Goal: Task Accomplishment & Management: Complete application form

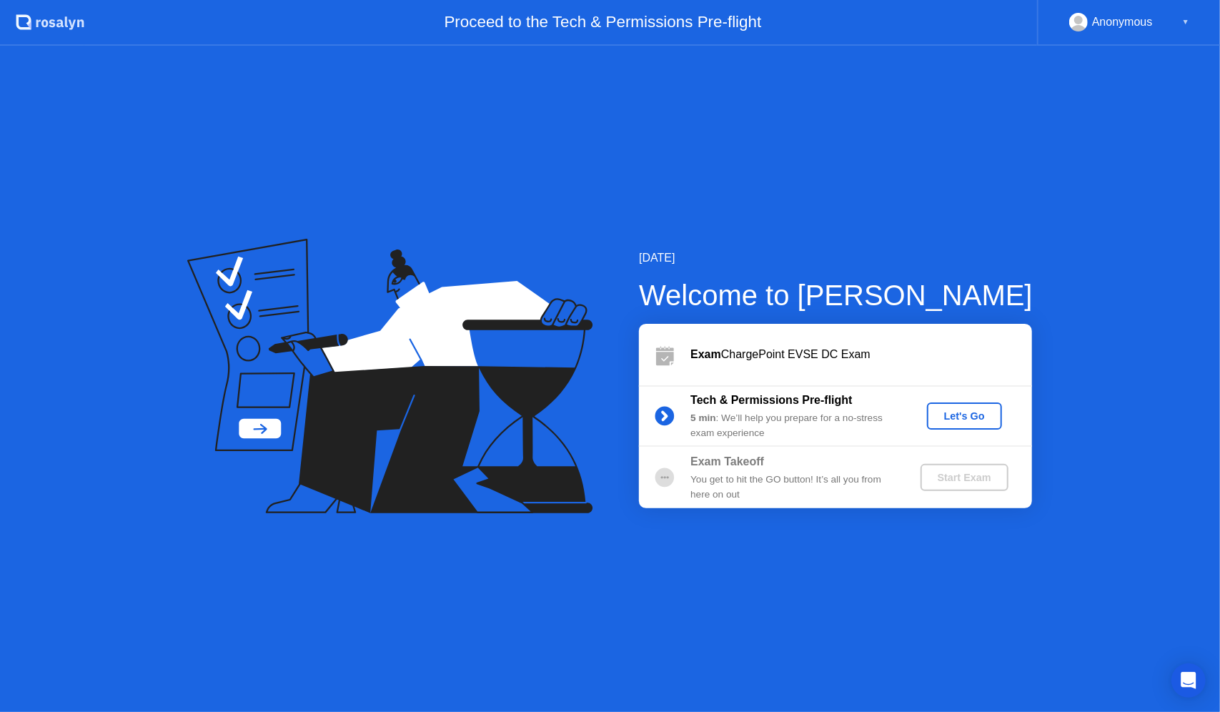
click at [973, 412] on div "Let's Go" at bounding box center [964, 415] width 64 height 11
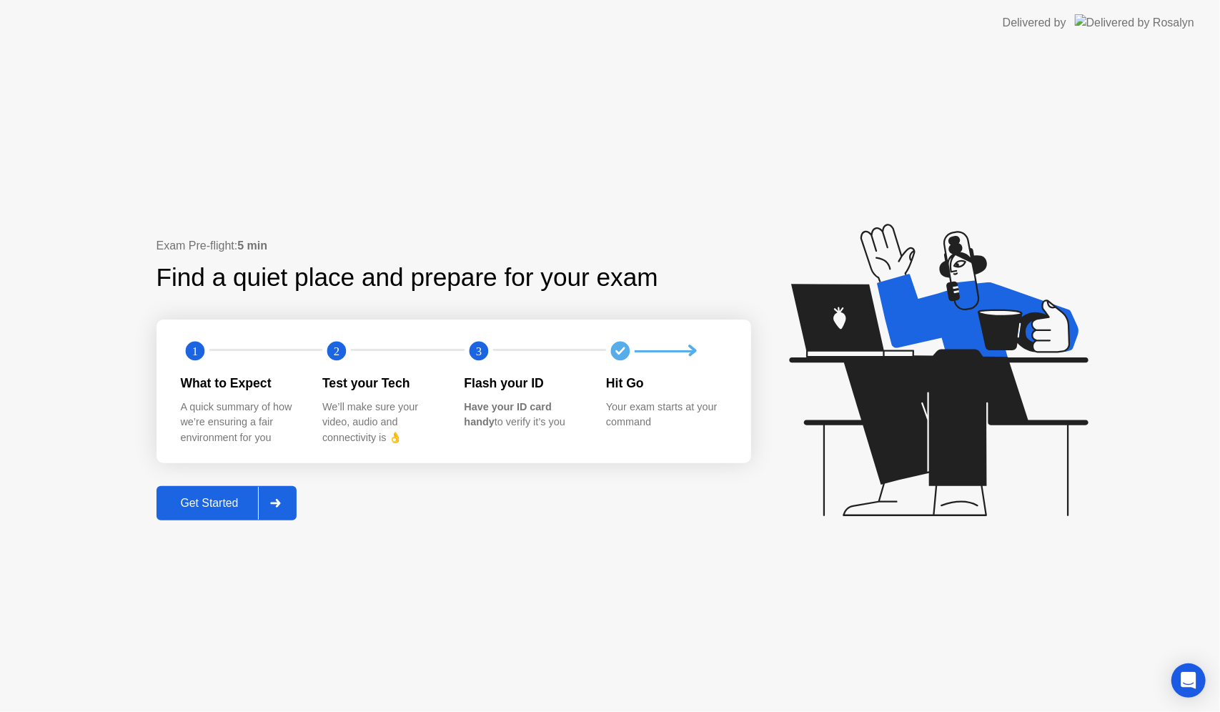
click at [226, 502] on div "Get Started" at bounding box center [210, 503] width 98 height 13
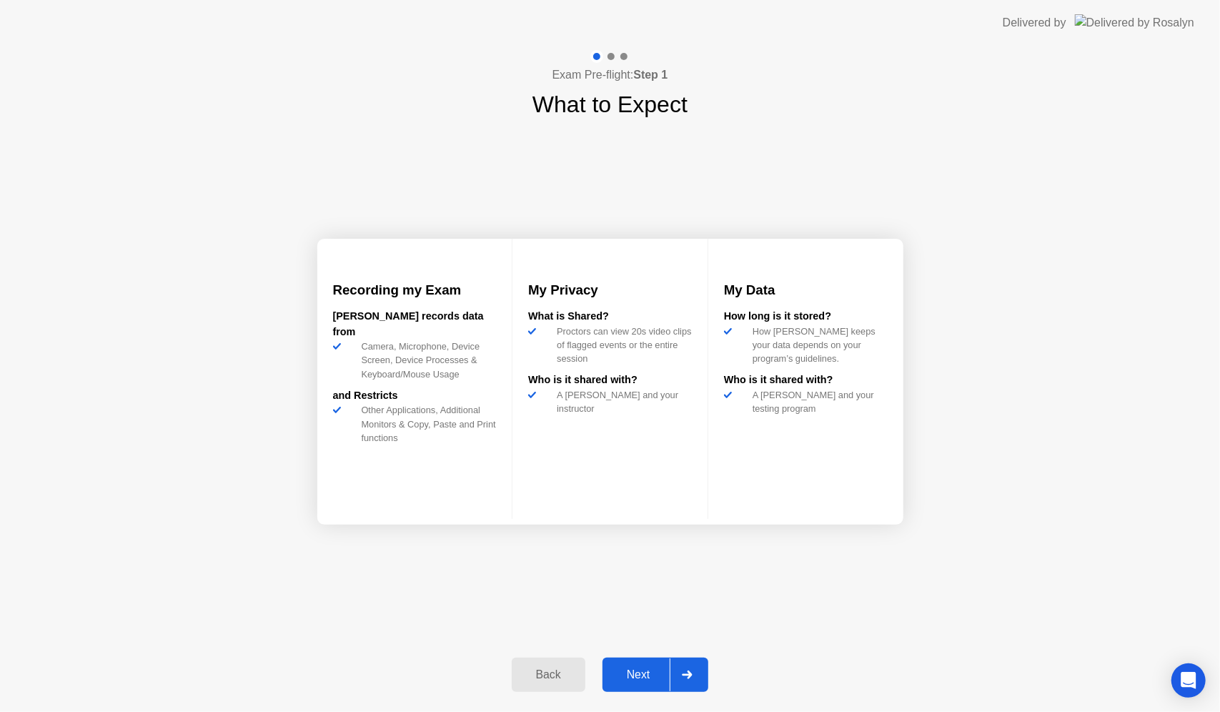
click at [642, 673] on div "Next" at bounding box center [639, 674] width 64 height 13
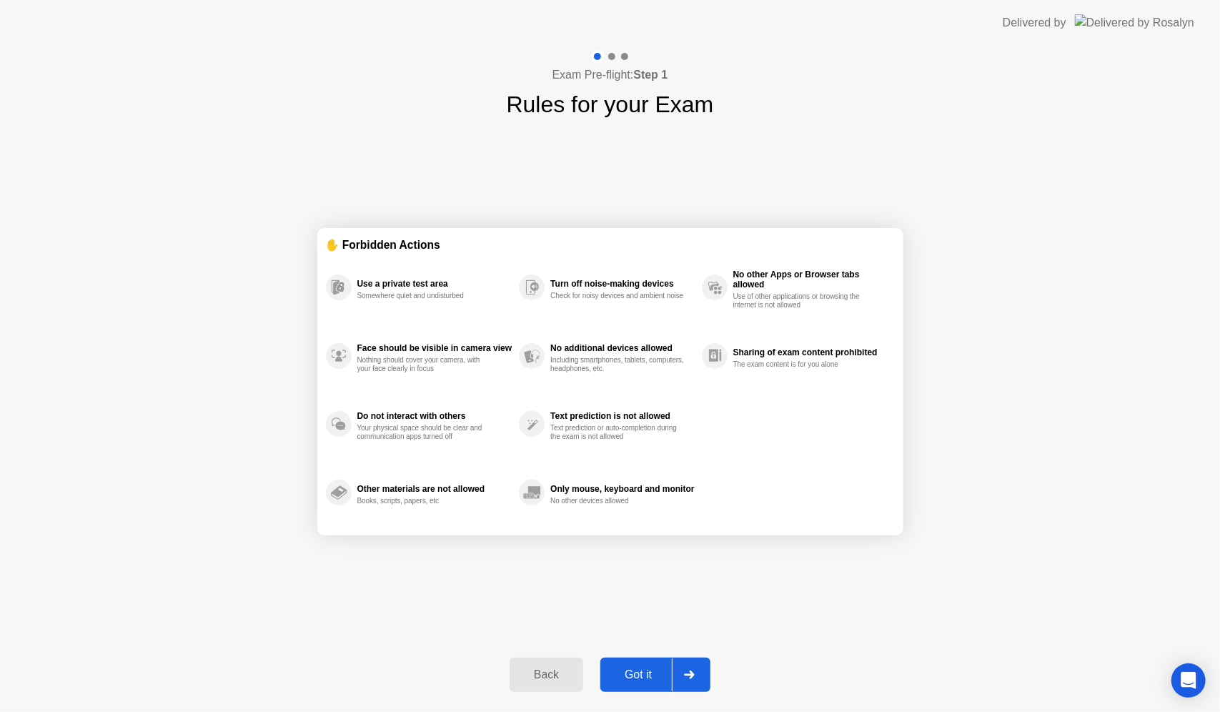
click at [632, 663] on button "Got it" at bounding box center [655, 674] width 110 height 34
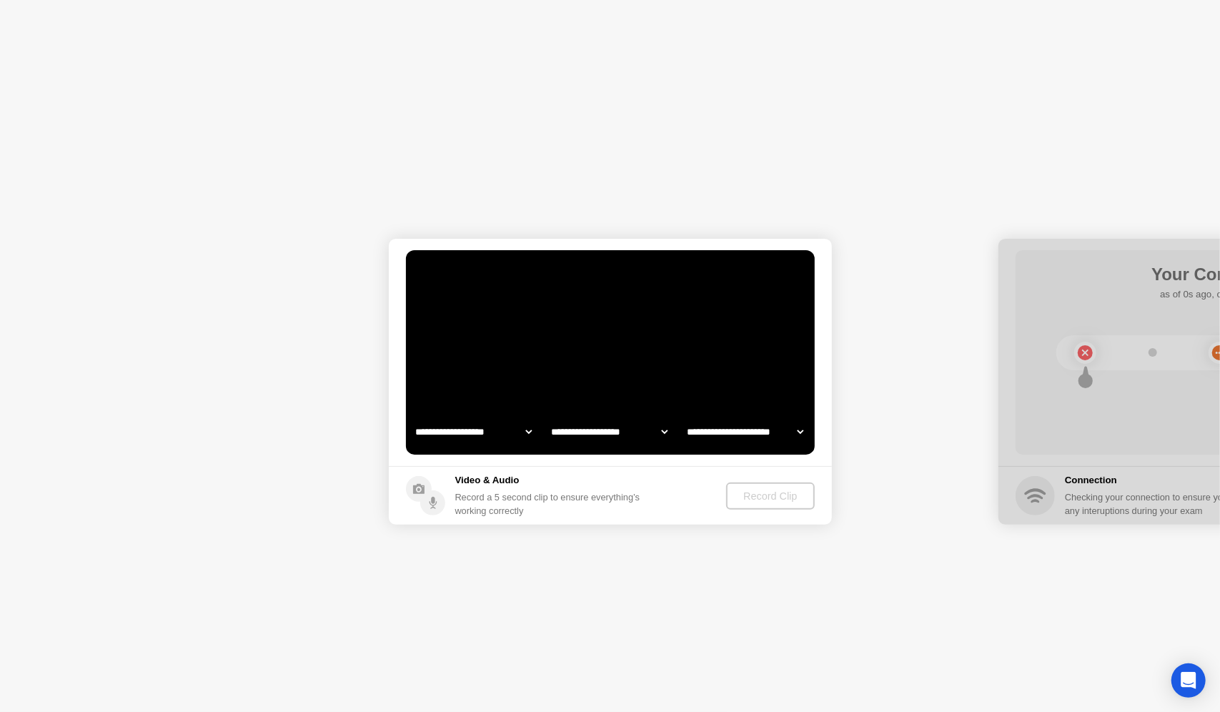
select select "**********"
select select "*******"
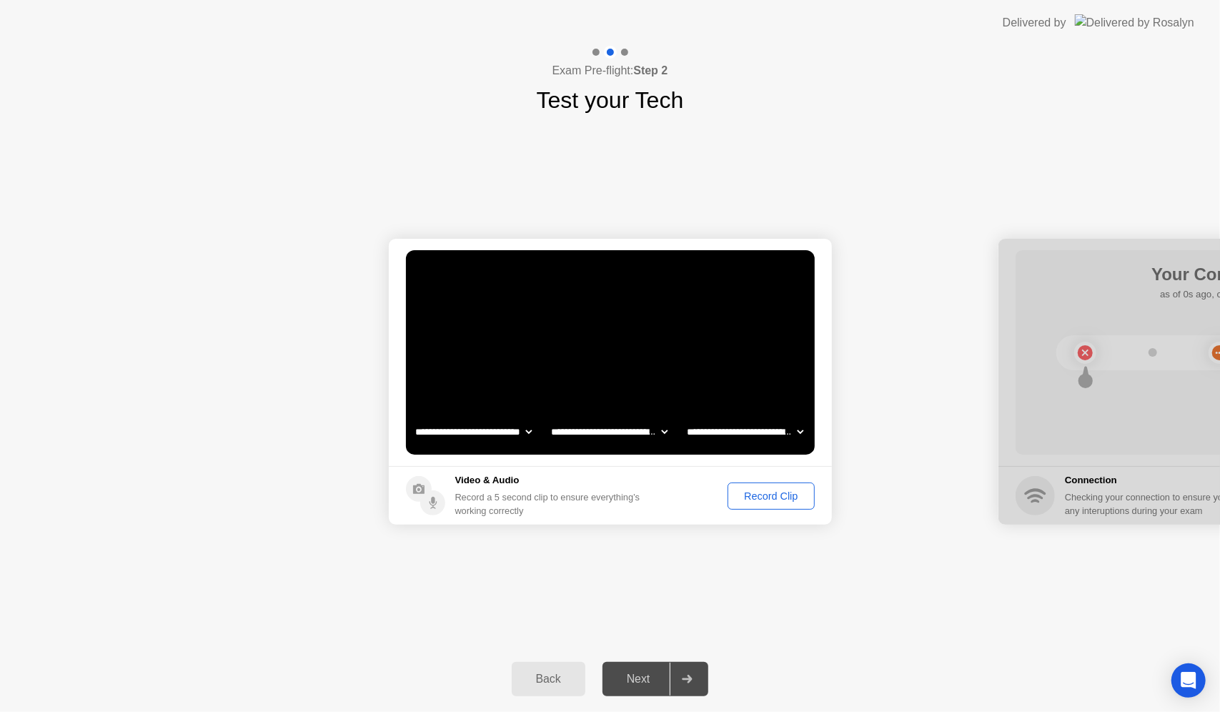
click at [793, 492] on div "Record Clip" at bounding box center [770, 495] width 76 height 11
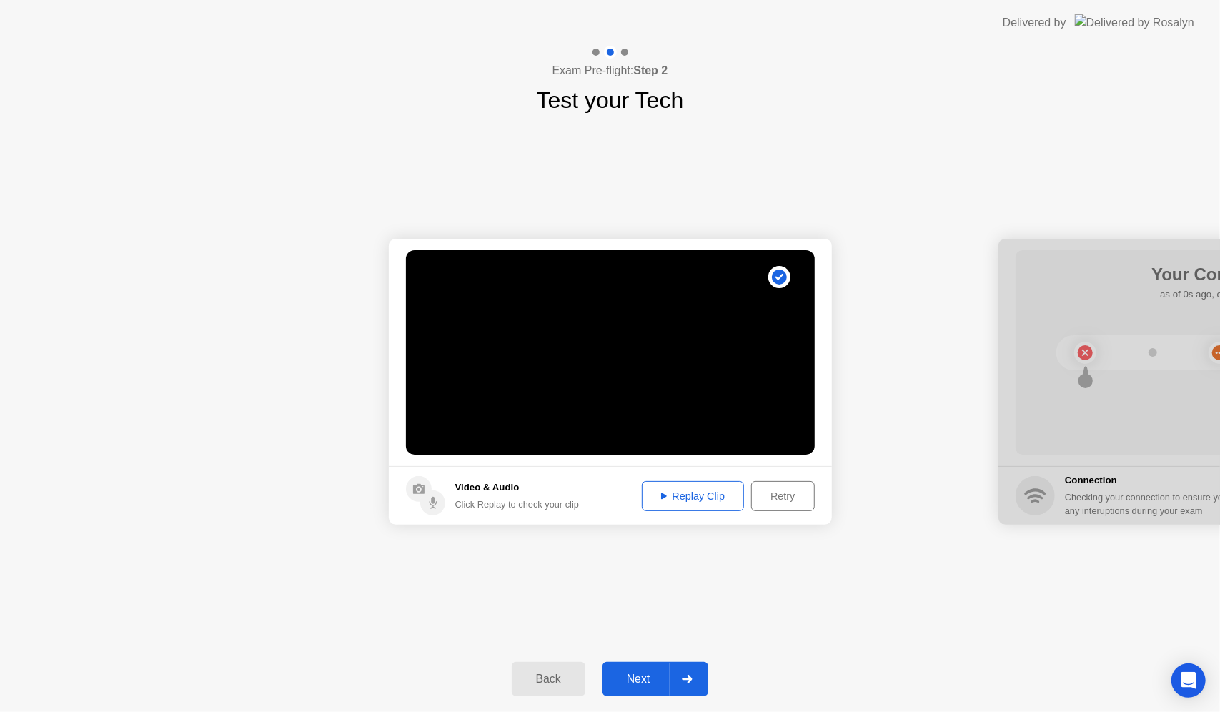
click at [672, 499] on div "Replay Clip" at bounding box center [693, 495] width 93 height 11
click at [767, 490] on div "Retry" at bounding box center [782, 495] width 53 height 11
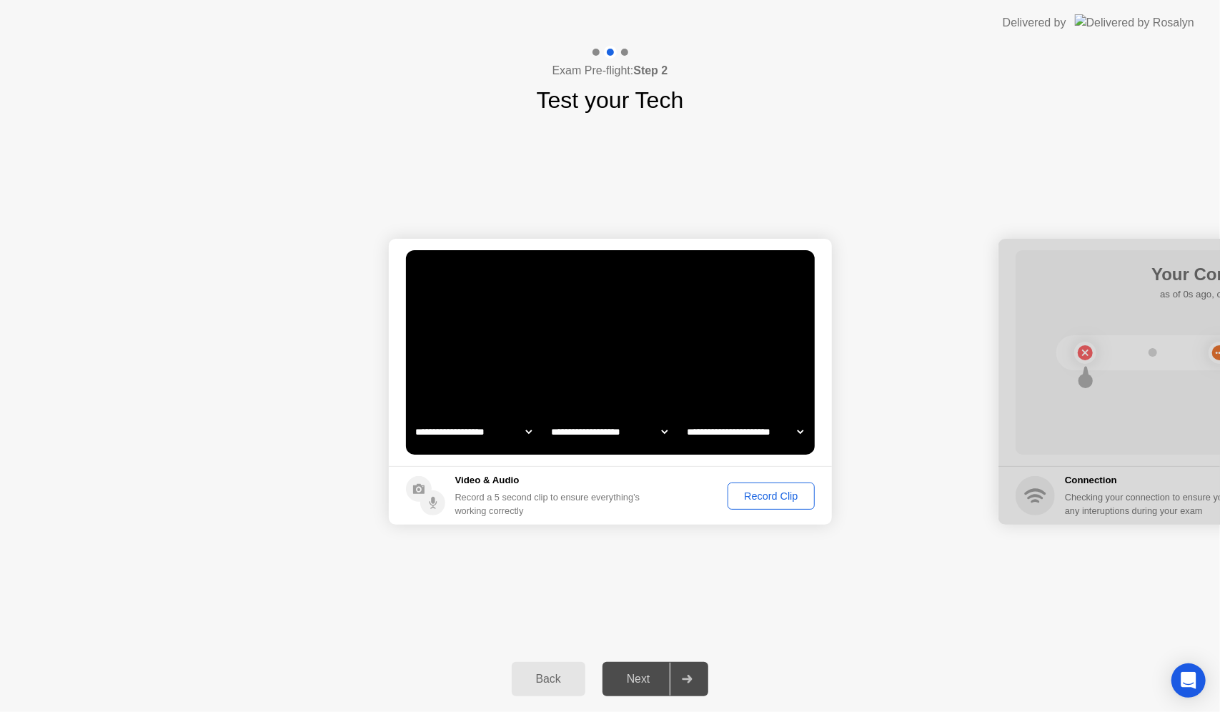
click at [779, 422] on select "**********" at bounding box center [745, 431] width 122 height 29
click at [684, 417] on select "**********" at bounding box center [745, 431] width 122 height 29
click at [644, 422] on select "**********" at bounding box center [609, 431] width 122 height 29
click at [599, 417] on select "**********" at bounding box center [609, 431] width 122 height 29
click at [749, 497] on div "Record Clip" at bounding box center [770, 495] width 76 height 11
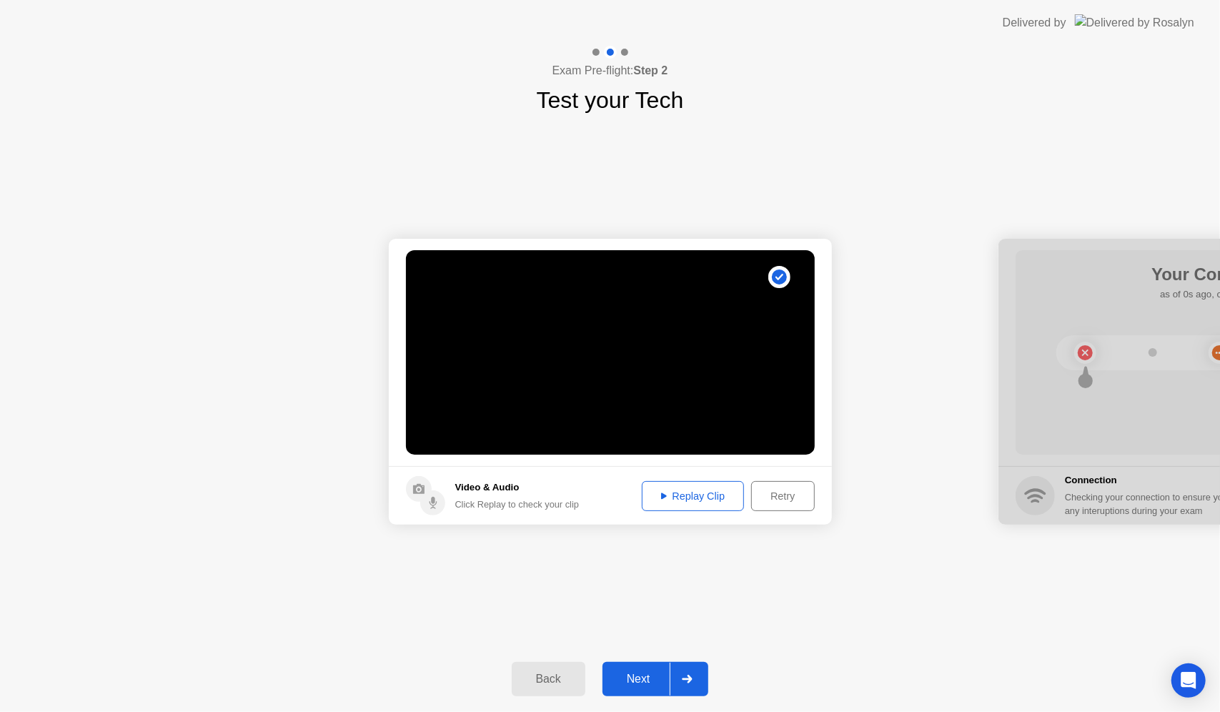
click at [690, 486] on button "Replay Clip" at bounding box center [693, 496] width 103 height 30
click at [655, 672] on div "Next" at bounding box center [639, 678] width 64 height 13
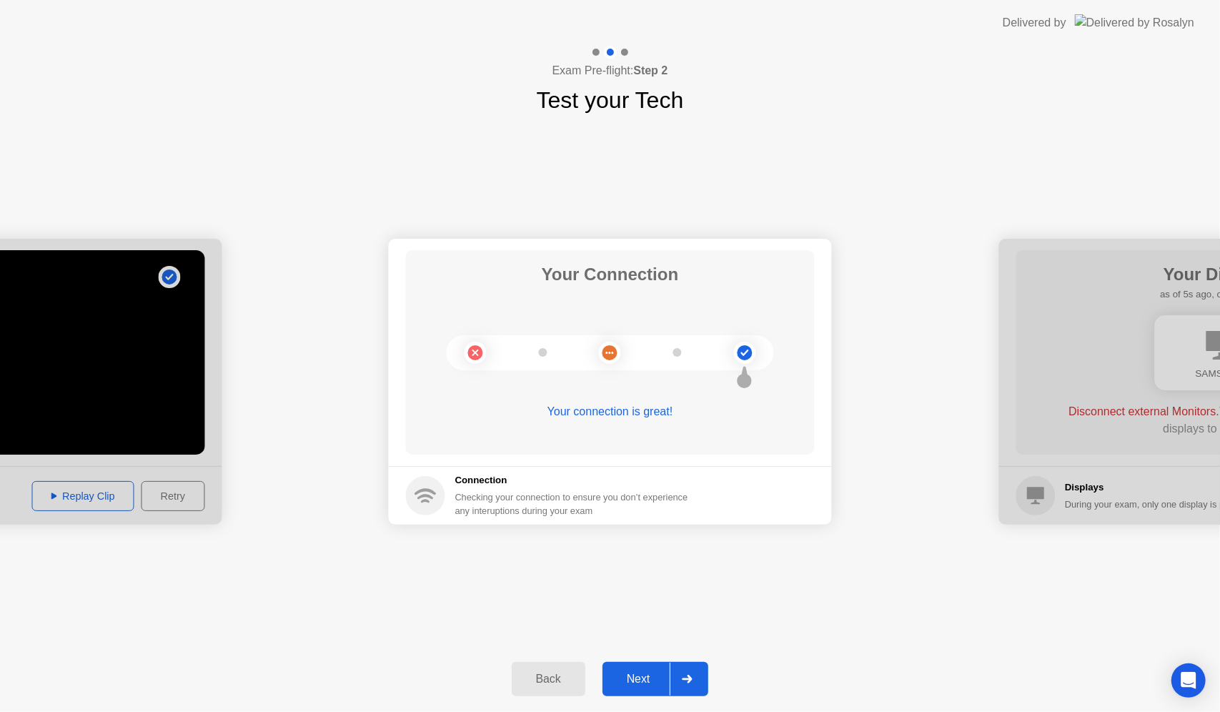
click at [663, 677] on div "Next" at bounding box center [639, 678] width 64 height 13
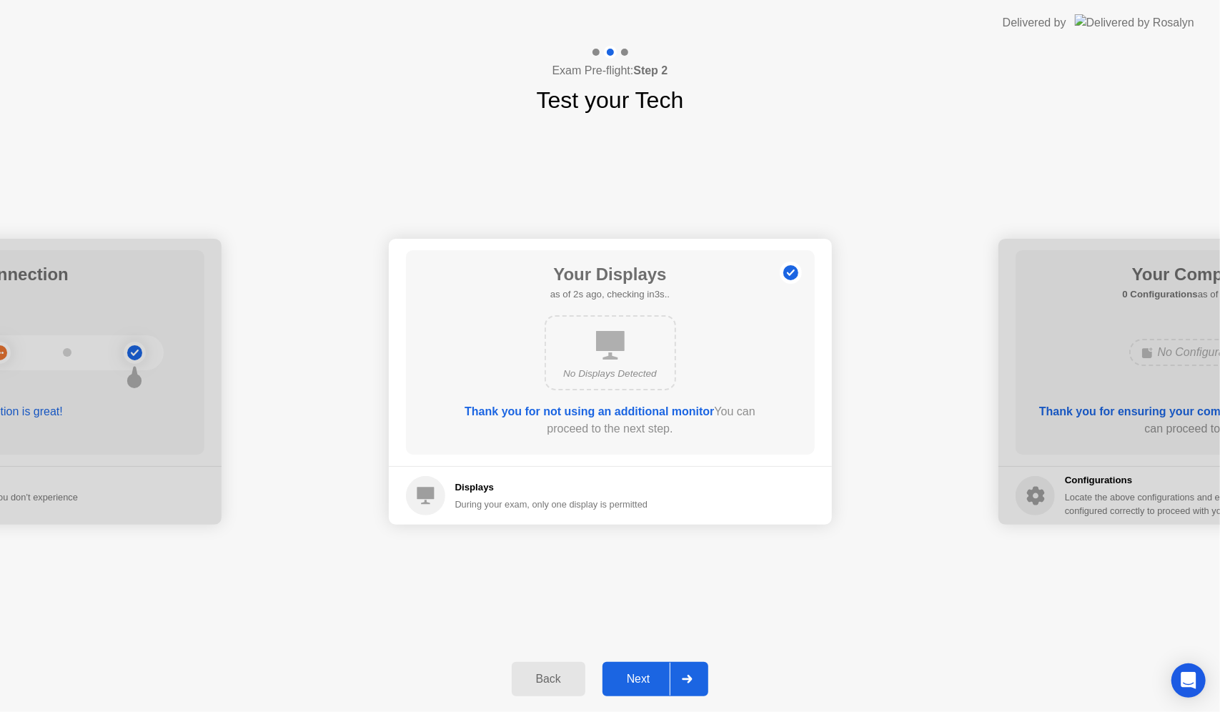
click at [653, 675] on div "Next" at bounding box center [639, 678] width 64 height 13
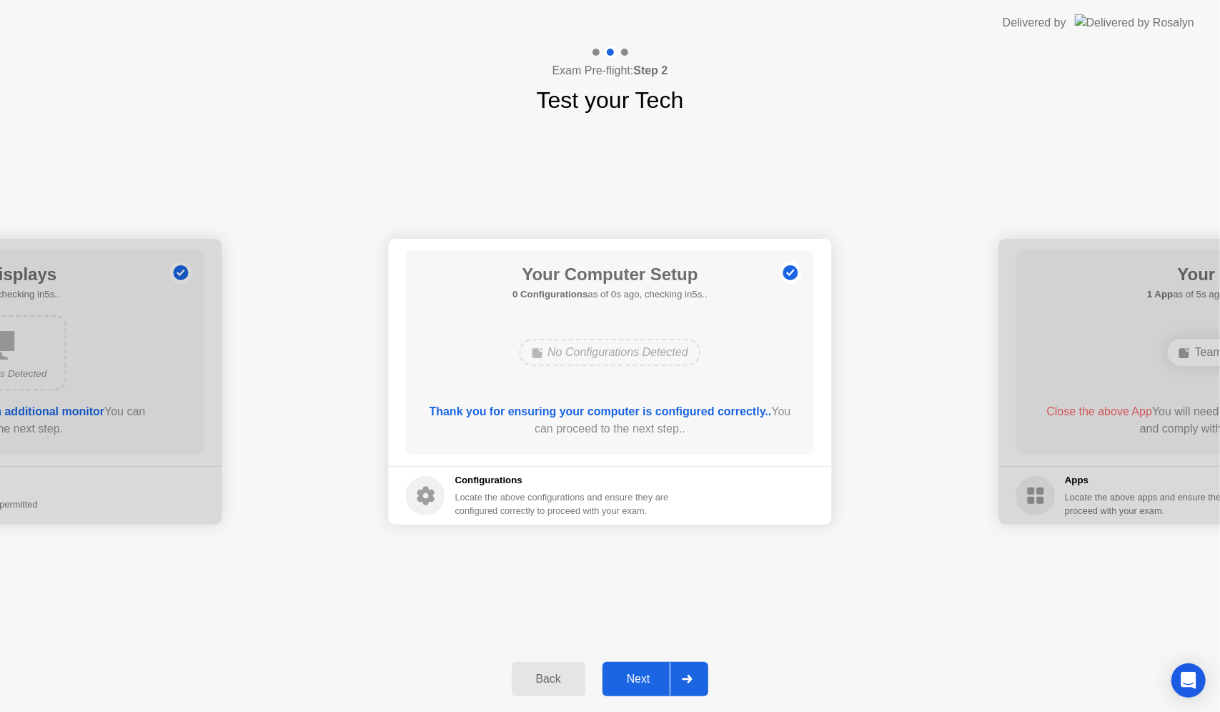
click at [639, 675] on div "Next" at bounding box center [639, 678] width 64 height 13
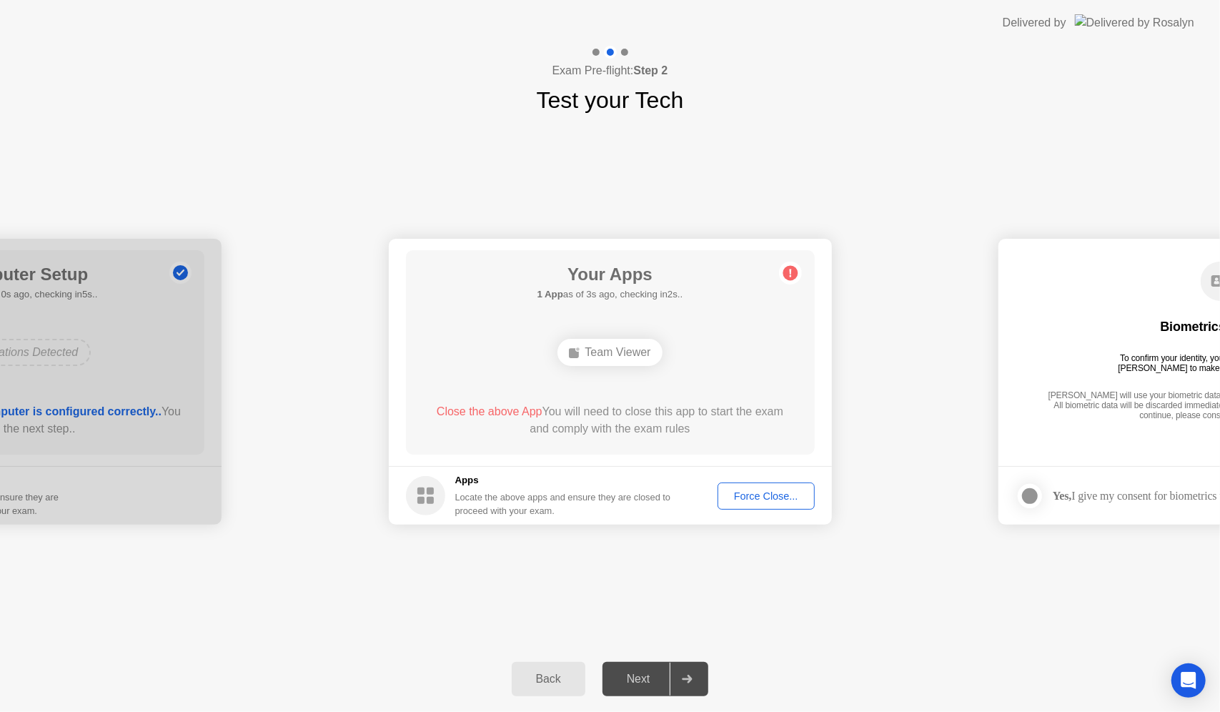
click at [759, 490] on div "Force Close..." at bounding box center [765, 495] width 87 height 11
click at [773, 494] on div "Force Close..." at bounding box center [765, 495] width 87 height 11
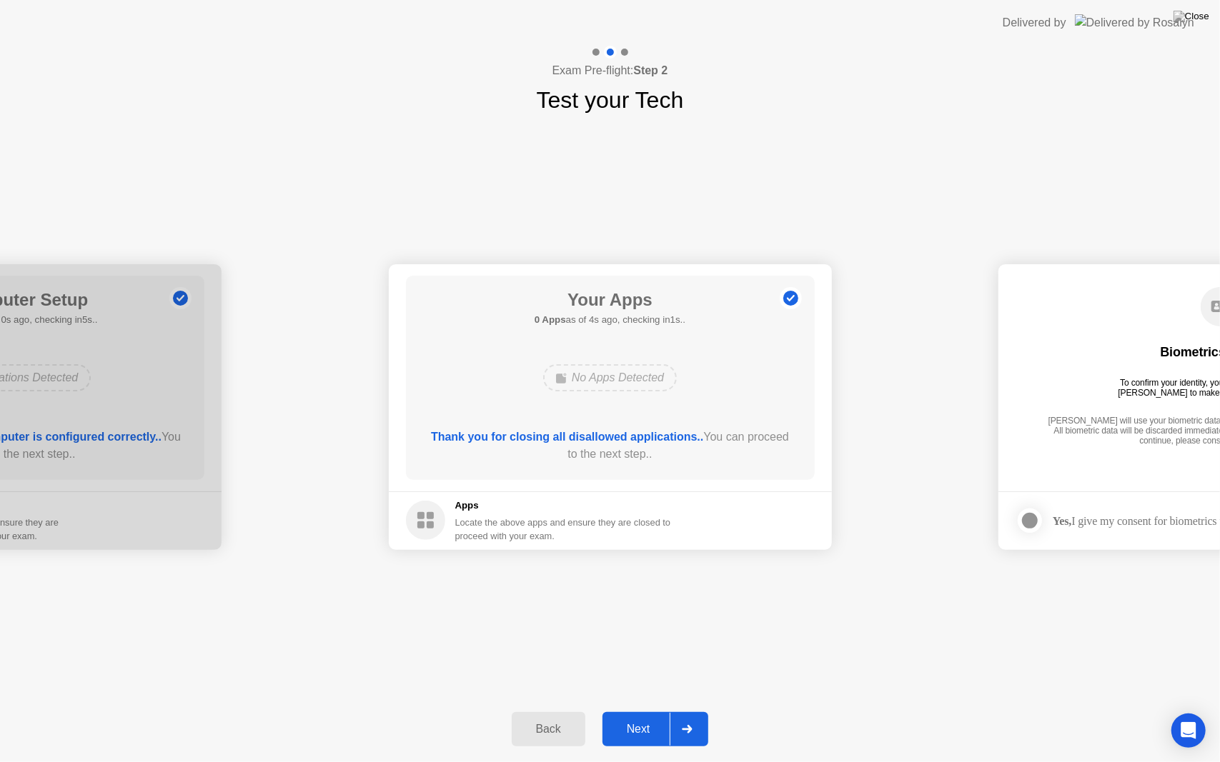
click at [627, 711] on div "Next" at bounding box center [639, 729] width 64 height 13
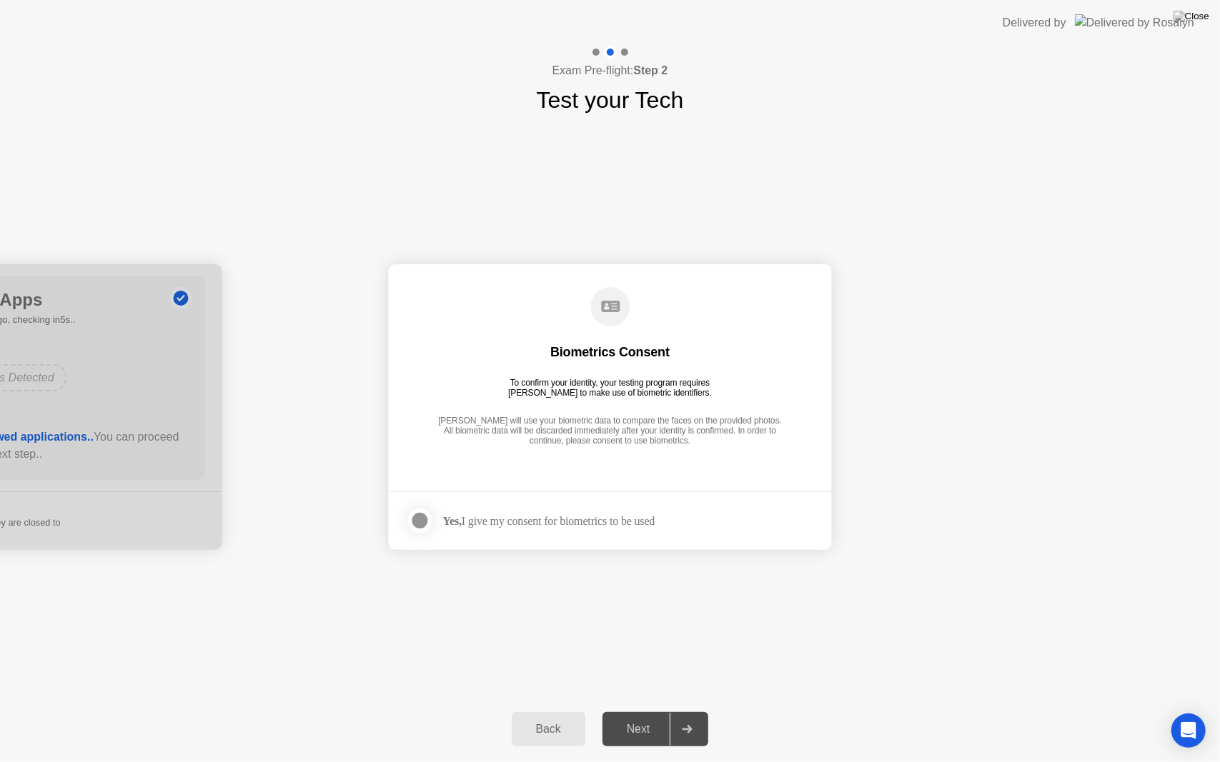
click at [413, 513] on div at bounding box center [420, 520] width 17 height 17
click at [620, 711] on button "Next" at bounding box center [655, 729] width 106 height 34
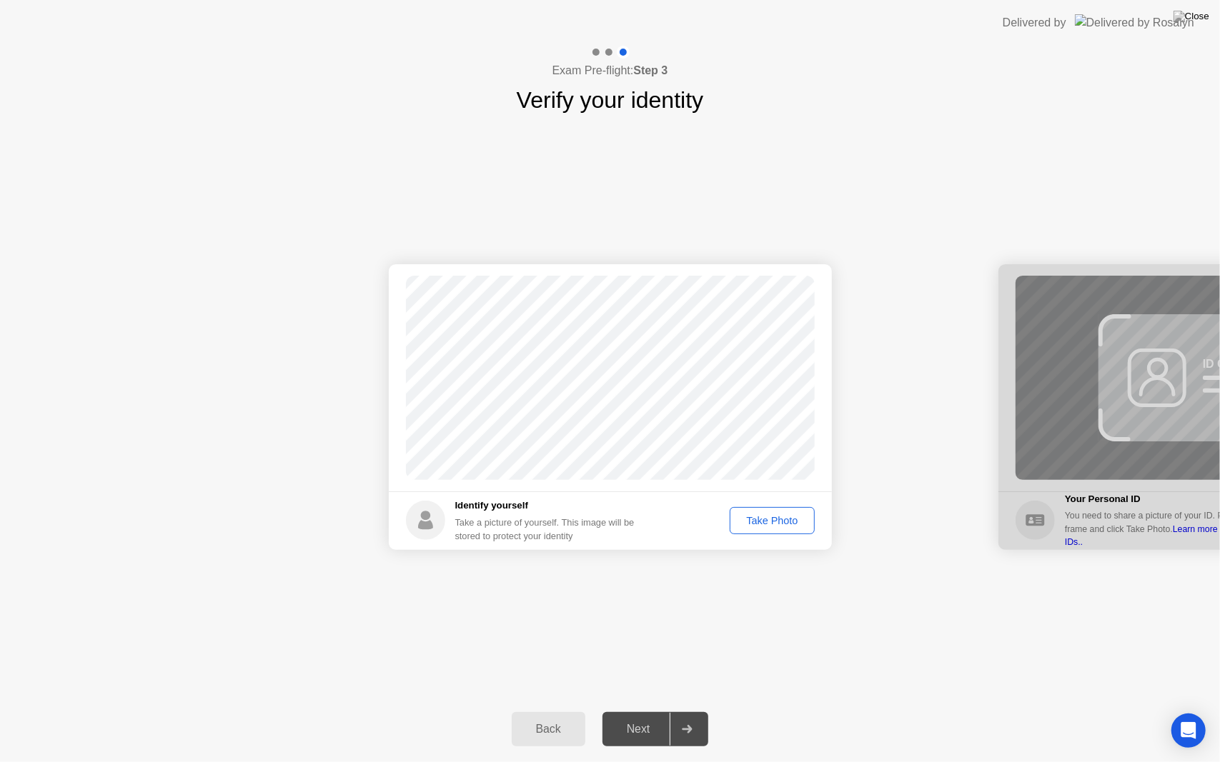
click at [760, 527] on div "Take Photo" at bounding box center [772, 520] width 74 height 11
click at [637, 711] on button "Next" at bounding box center [655, 729] width 106 height 34
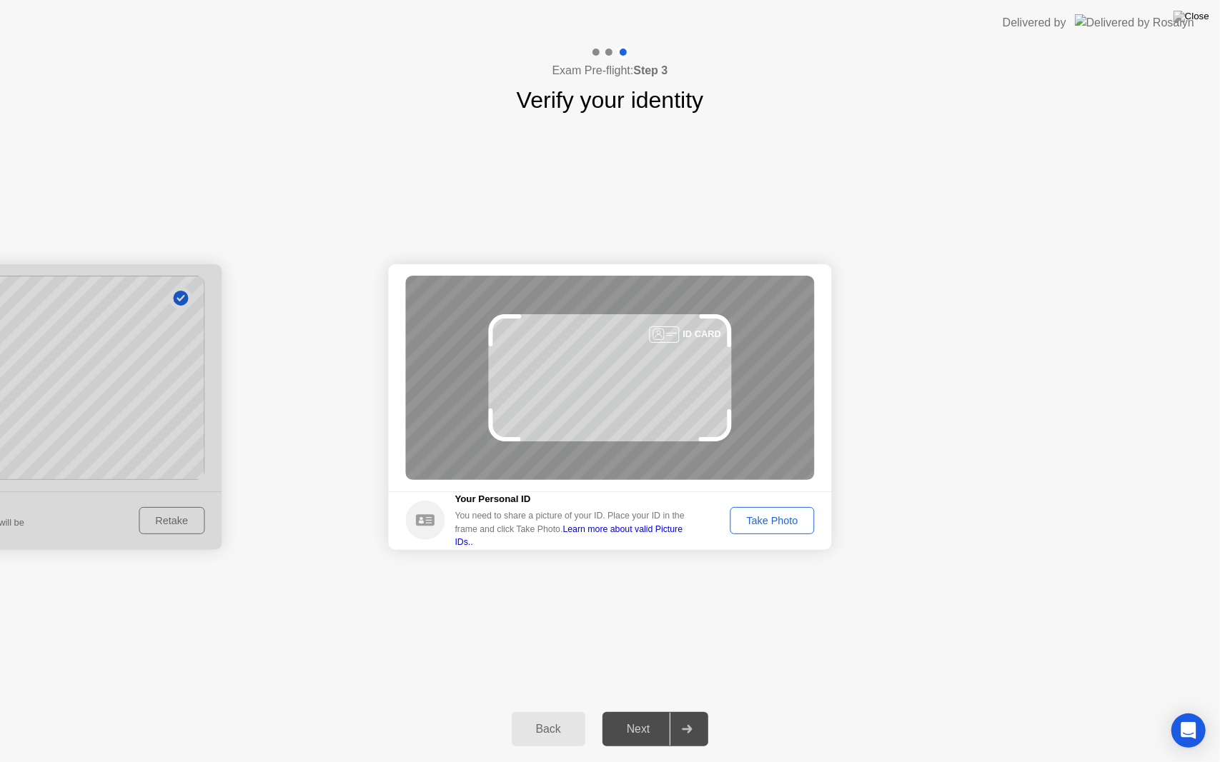
click at [783, 495] on footer "Your Personal ID You need to share a picture of your ID. Place your ID in the f…" at bounding box center [610, 521] width 443 height 59
click at [782, 515] on div "Take Photo" at bounding box center [772, 520] width 74 height 11
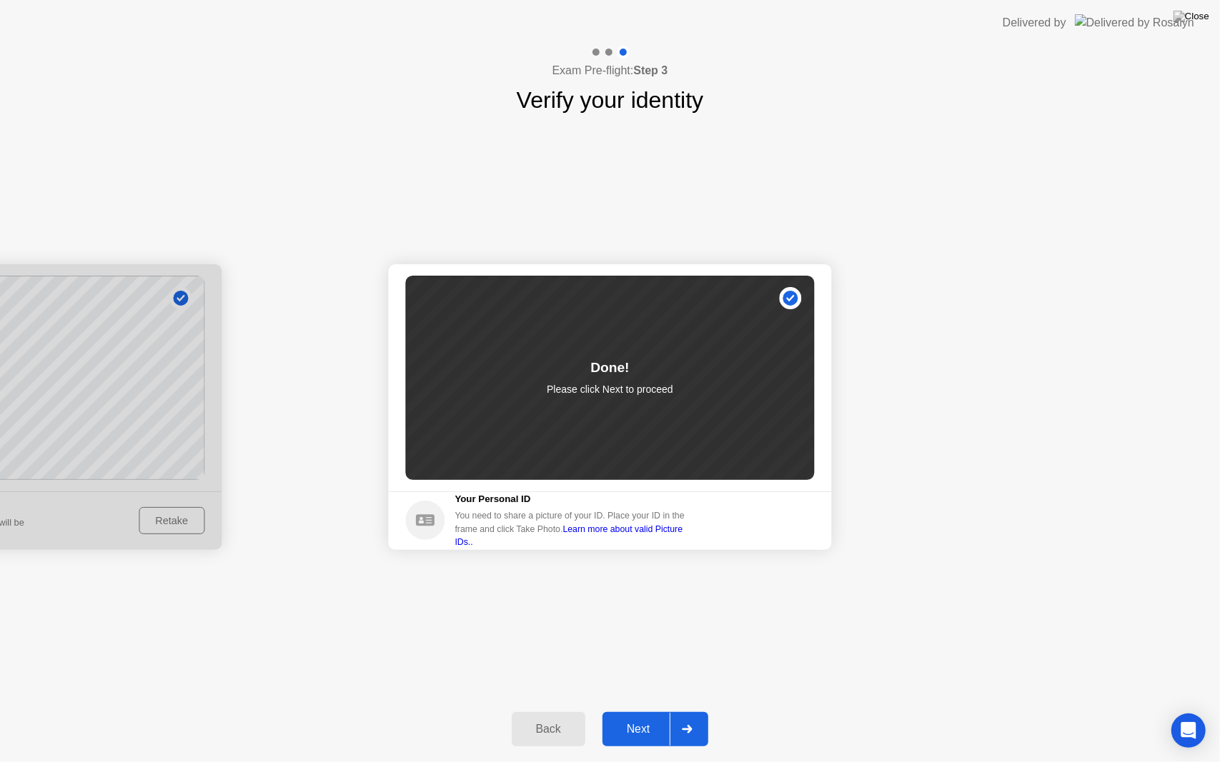
click at [632, 711] on div "Next" at bounding box center [639, 729] width 64 height 13
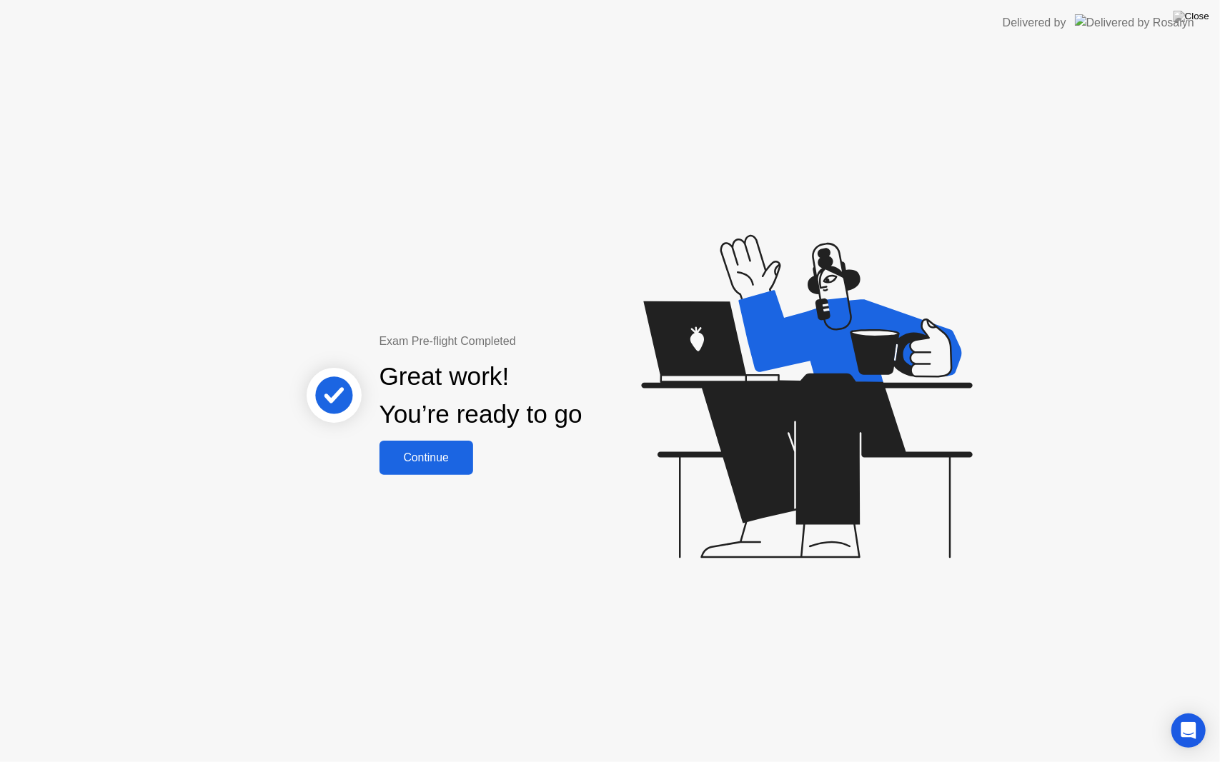
click at [436, 449] on button "Continue" at bounding box center [426, 458] width 94 height 34
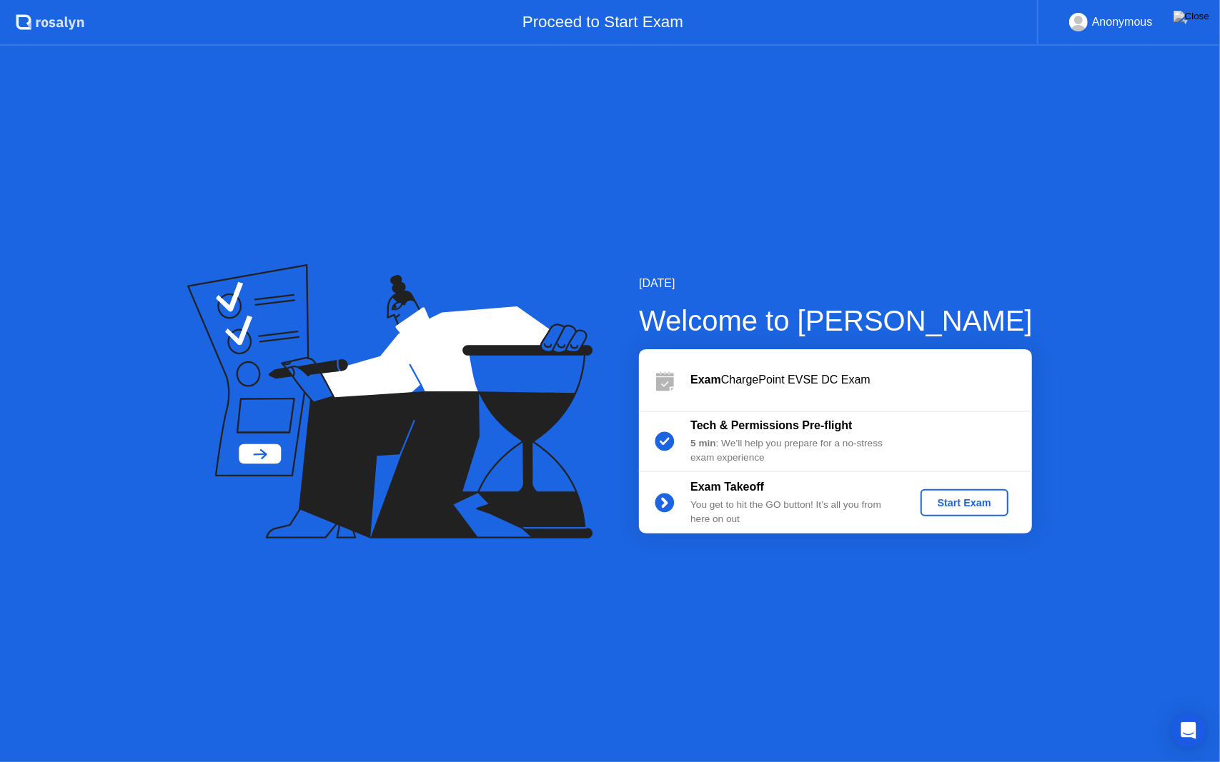
click at [965, 504] on div "Start Exam" at bounding box center [964, 502] width 76 height 11
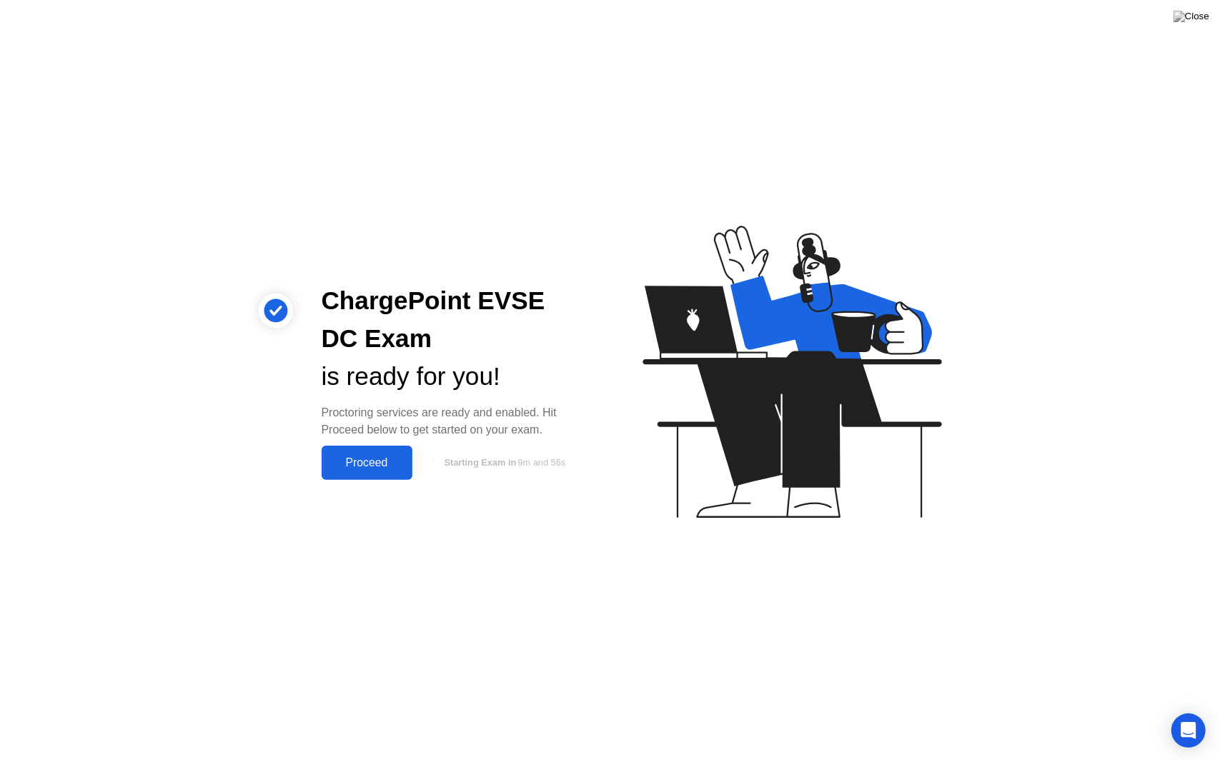
click at [387, 462] on div "Proceed" at bounding box center [367, 463] width 82 height 13
